Goal: Task Accomplishment & Management: Manage account settings

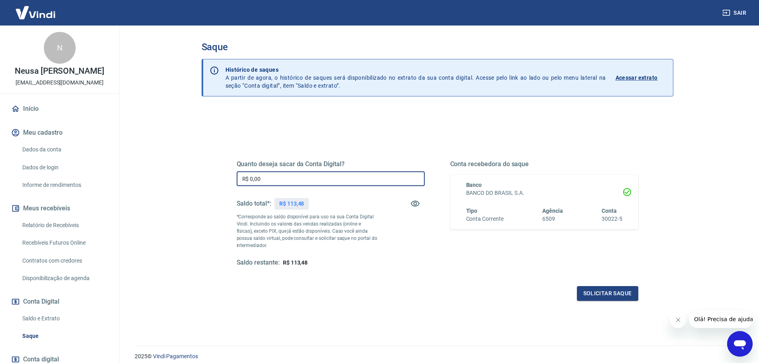
click at [303, 180] on input "R$ 0,00" at bounding box center [331, 178] width 188 height 15
type input "R$ 113,48"
click at [410, 254] on div "Quanto deseja sacar da Conta Digital? R$ 113,48 ​ Saldo total*: R$ 113,48 *Corr…" at bounding box center [331, 213] width 188 height 107
click at [594, 295] on button "Solicitar saque" at bounding box center [607, 293] width 61 height 15
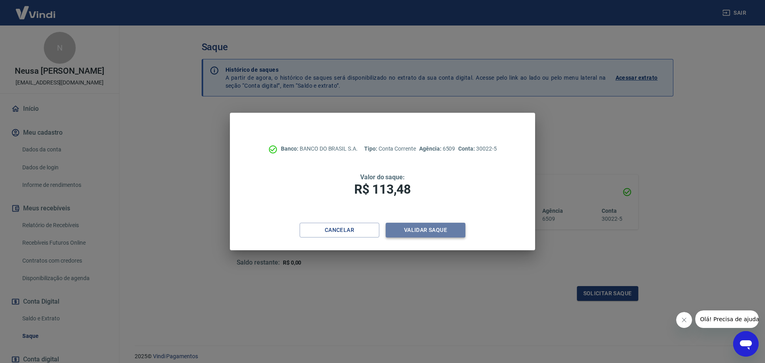
click at [408, 233] on button "Validar saque" at bounding box center [425, 230] width 80 height 15
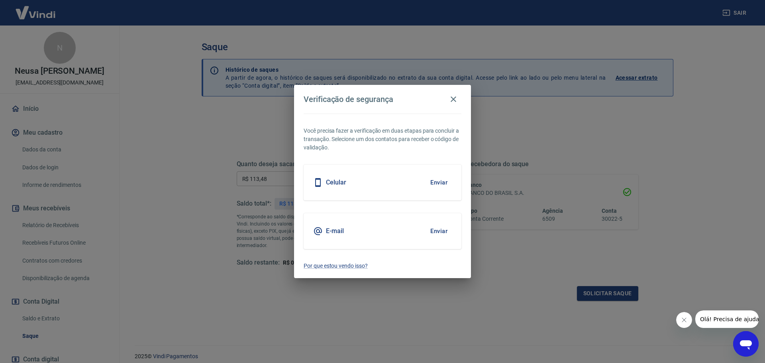
click at [434, 231] on button "Enviar" at bounding box center [439, 231] width 26 height 17
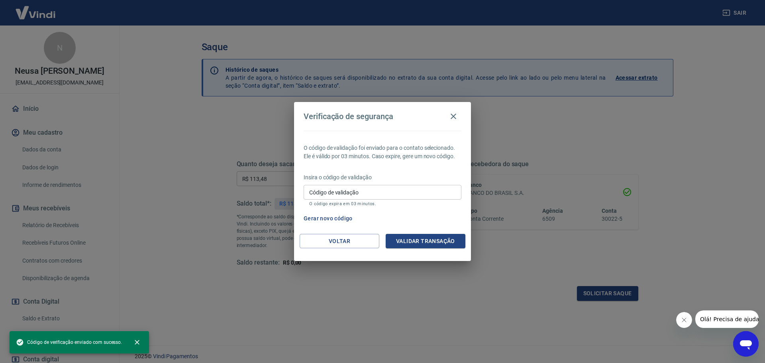
click at [377, 193] on input "Código de validação" at bounding box center [382, 192] width 158 height 15
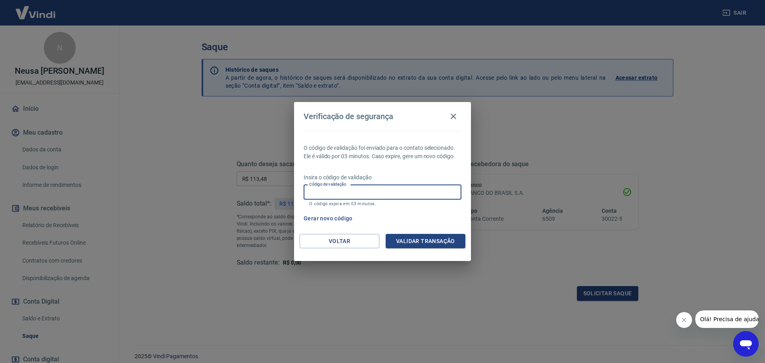
paste input "595232"
type input "595232"
click at [429, 240] on button "Validar transação" at bounding box center [425, 241] width 80 height 15
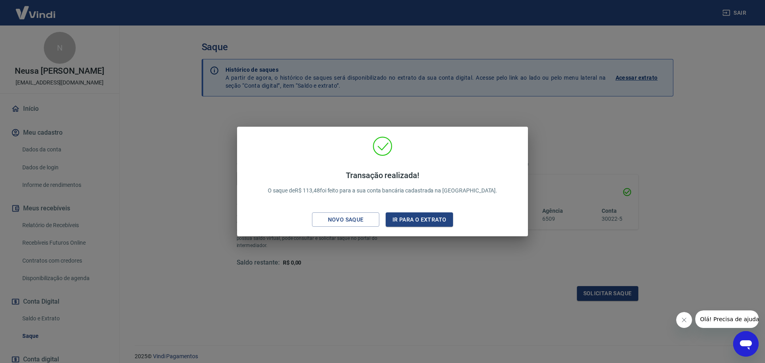
click at [563, 148] on div "Transação realizada! O saque de R$ 113,48 foi feito para a sua conta bancária c…" at bounding box center [382, 181] width 765 height 363
